Goal: Transaction & Acquisition: Download file/media

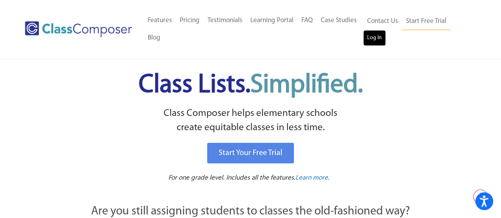
click at [376, 41] on link "Log In" at bounding box center [374, 38] width 23 height 16
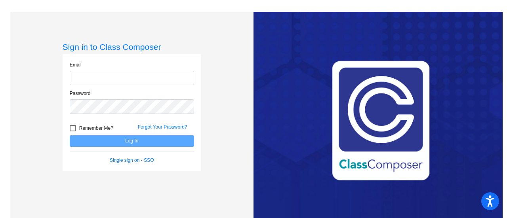
type input "[PERSON_NAME][EMAIL_ADDRESS][PERSON_NAME][DOMAIN_NAME]"
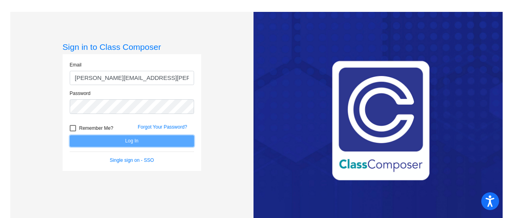
click at [134, 141] on button "Log In" at bounding box center [132, 140] width 124 height 11
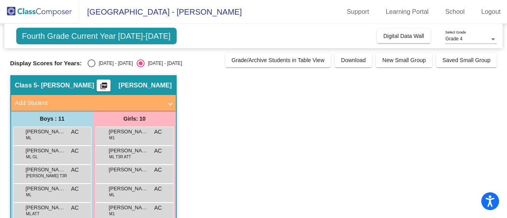
click at [91, 63] on div "Select an option" at bounding box center [91, 63] width 8 height 8
click at [91, 67] on input "[DATE] - [DATE]" at bounding box center [91, 67] width 0 height 0
radio input "true"
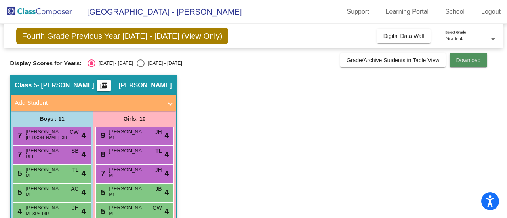
click at [464, 61] on span "Download" at bounding box center [468, 60] width 25 height 6
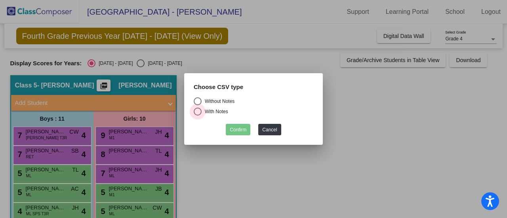
click at [196, 113] on div "Select an option" at bounding box center [198, 112] width 8 height 8
click at [197, 116] on input "With Notes" at bounding box center [197, 116] width 0 height 0
radio input "true"
click at [241, 128] on button "Confirm" at bounding box center [238, 129] width 25 height 11
